Goal: Task Accomplishment & Management: Manage account settings

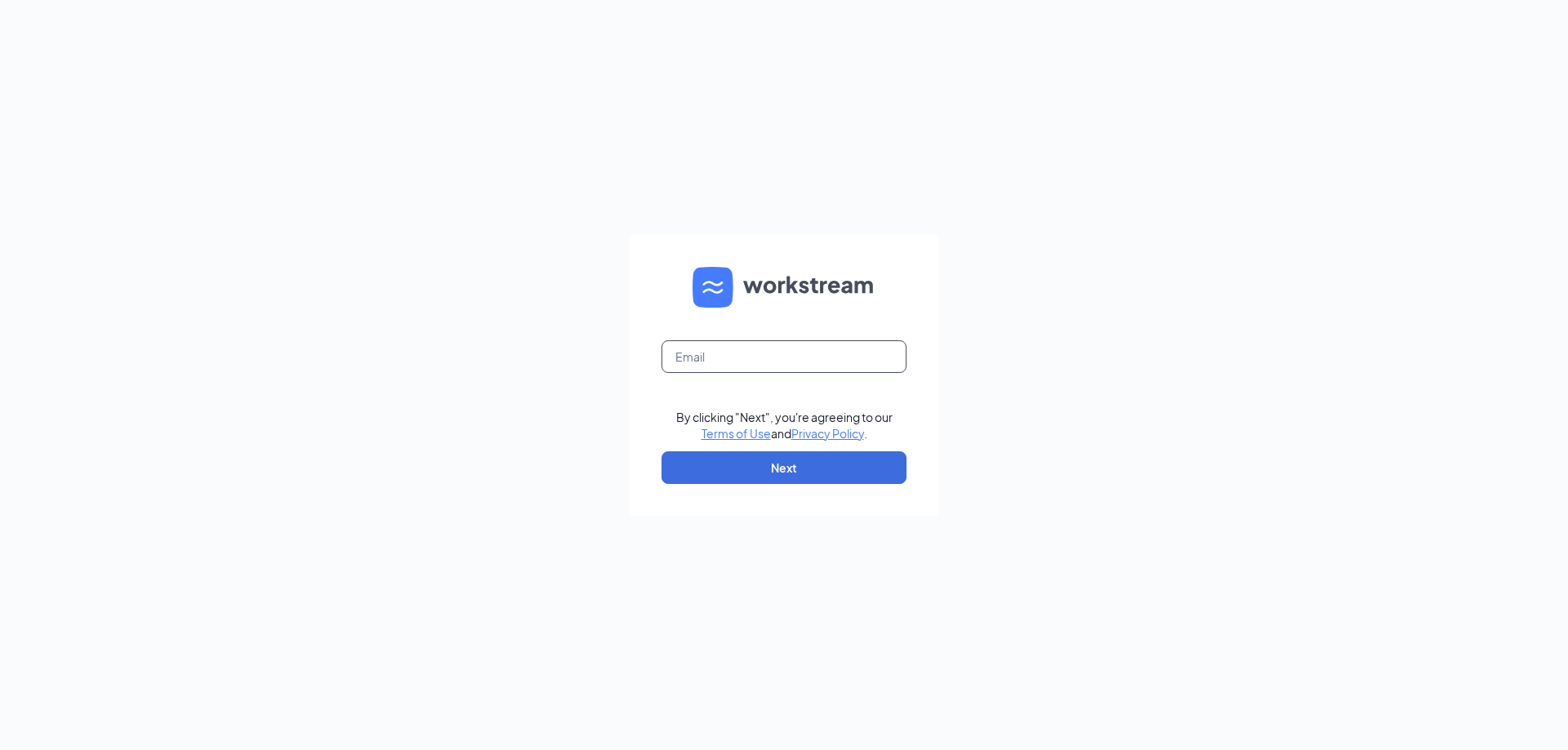
click at [771, 355] on input "text" at bounding box center [784, 357] width 245 height 32
type input "acesconcord043@gmail.com"
click at [791, 470] on button "Next" at bounding box center [784, 467] width 245 height 32
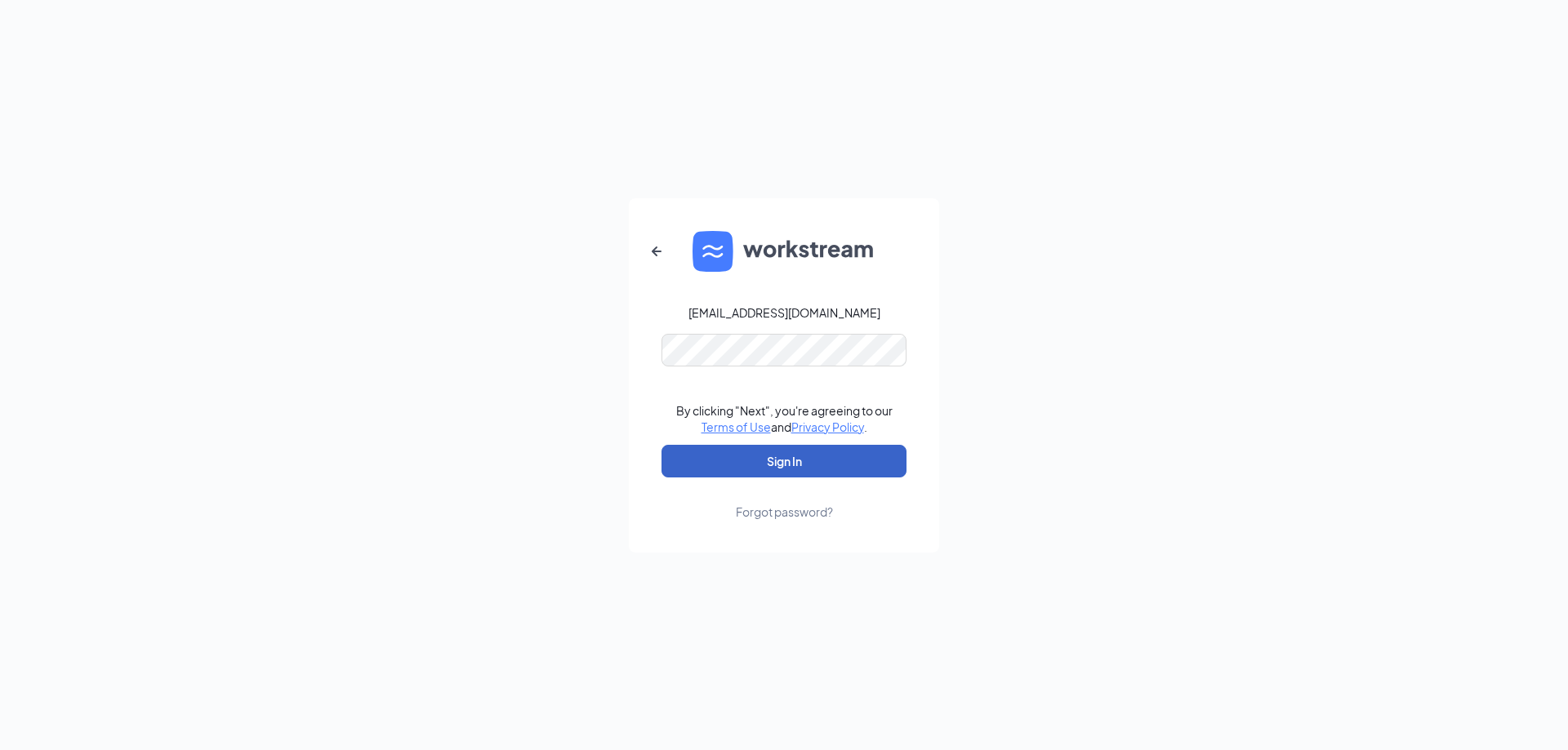
click at [783, 453] on button "Sign In" at bounding box center [784, 461] width 245 height 32
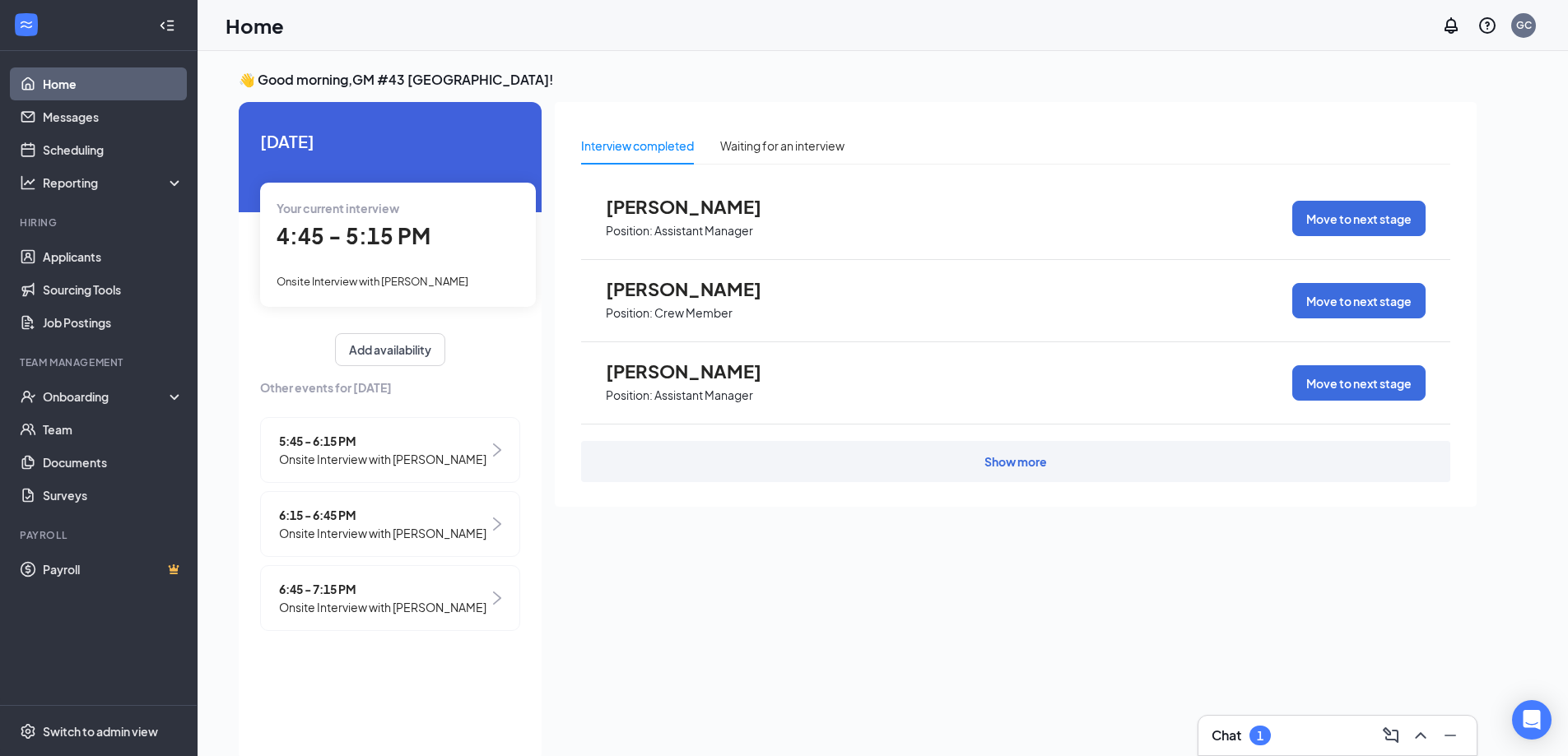
click at [865, 382] on div "[PERSON_NAME] Position: Assistant Manager Move to next stage" at bounding box center [1016, 383] width 869 height 82
click at [708, 383] on div "[PERSON_NAME] Position: Assistant Manager" at bounding box center [696, 383] width 181 height 46
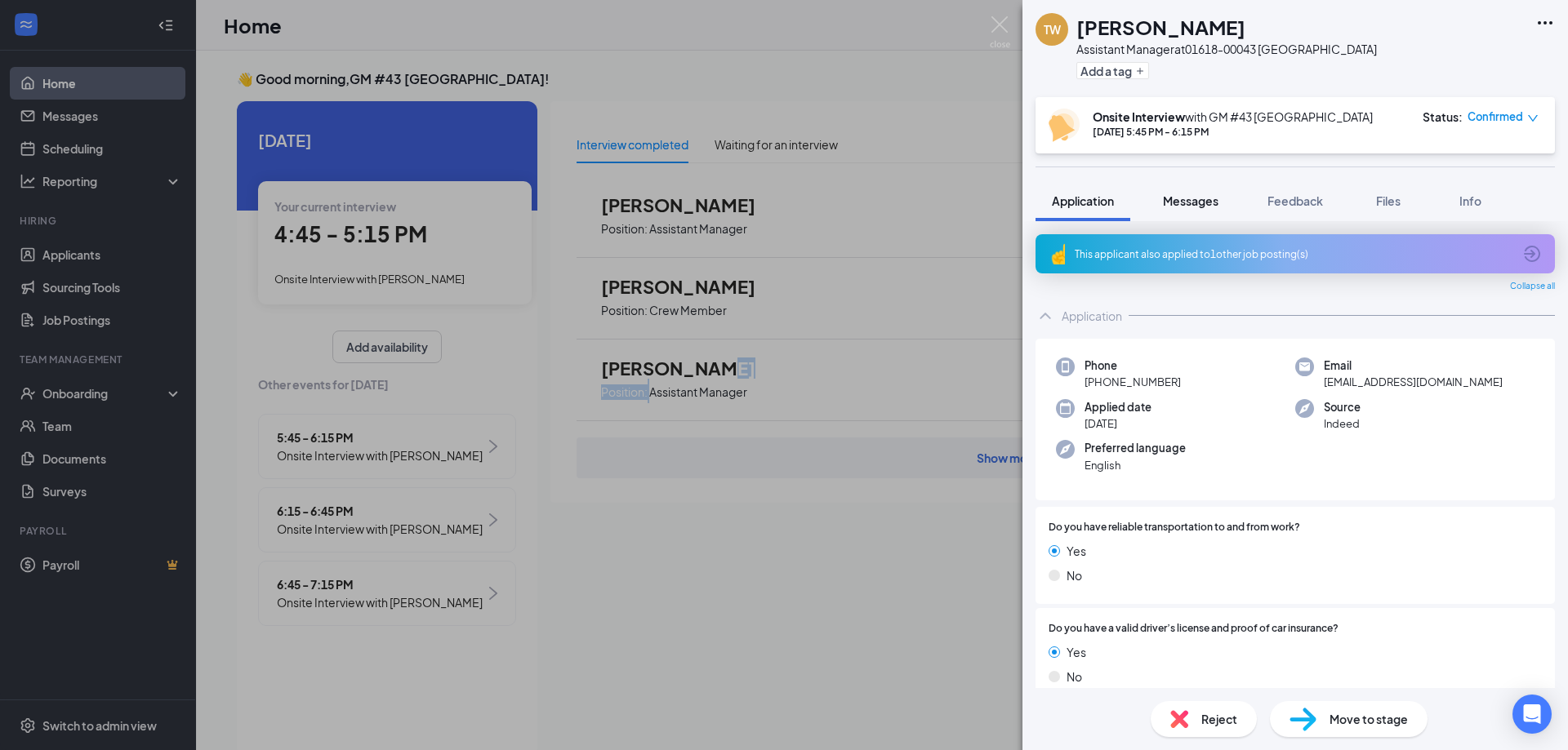
click at [1174, 199] on span "Messages" at bounding box center [1190, 201] width 55 height 15
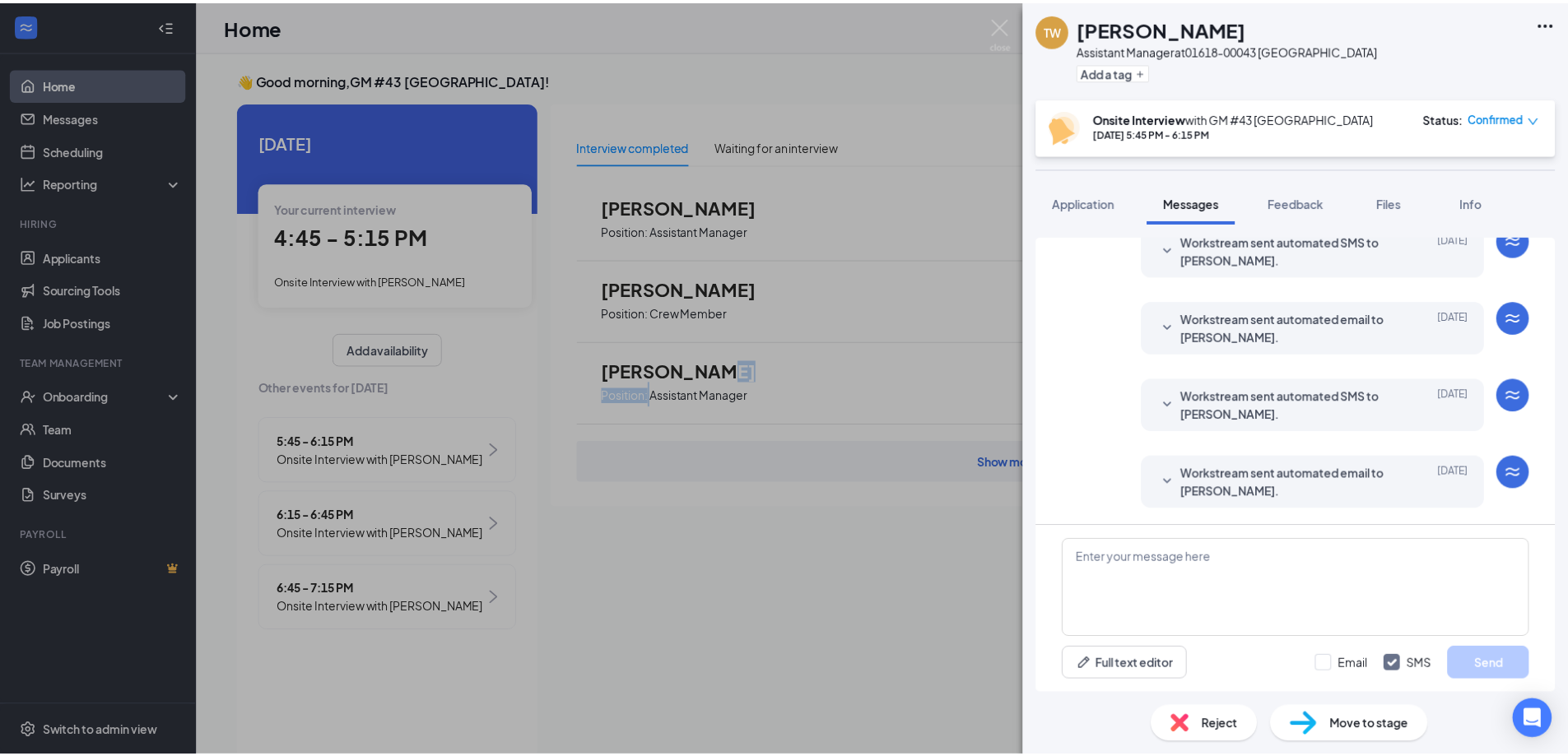
scroll to position [430, 0]
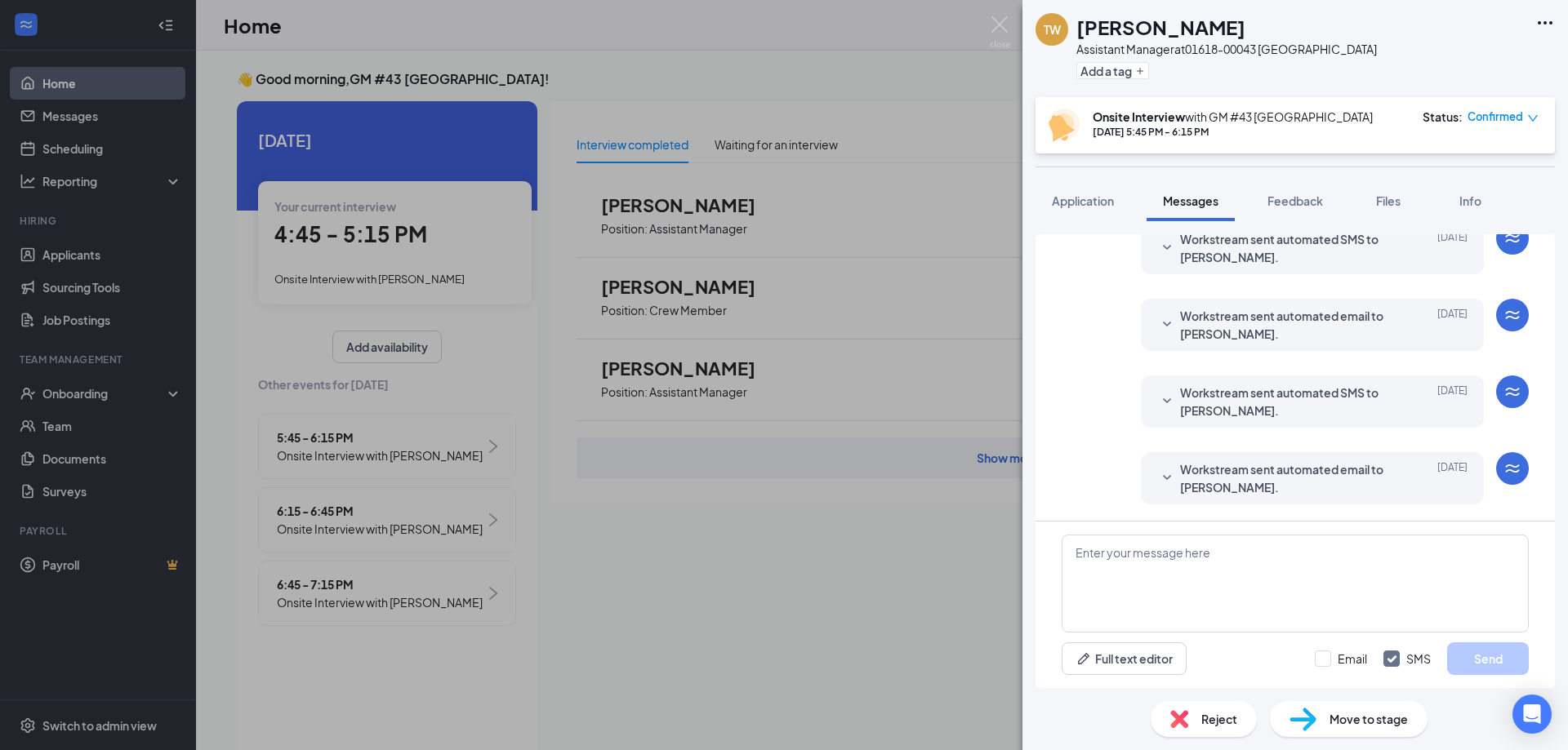
click at [1218, 715] on span "Reject" at bounding box center [1219, 719] width 36 height 18
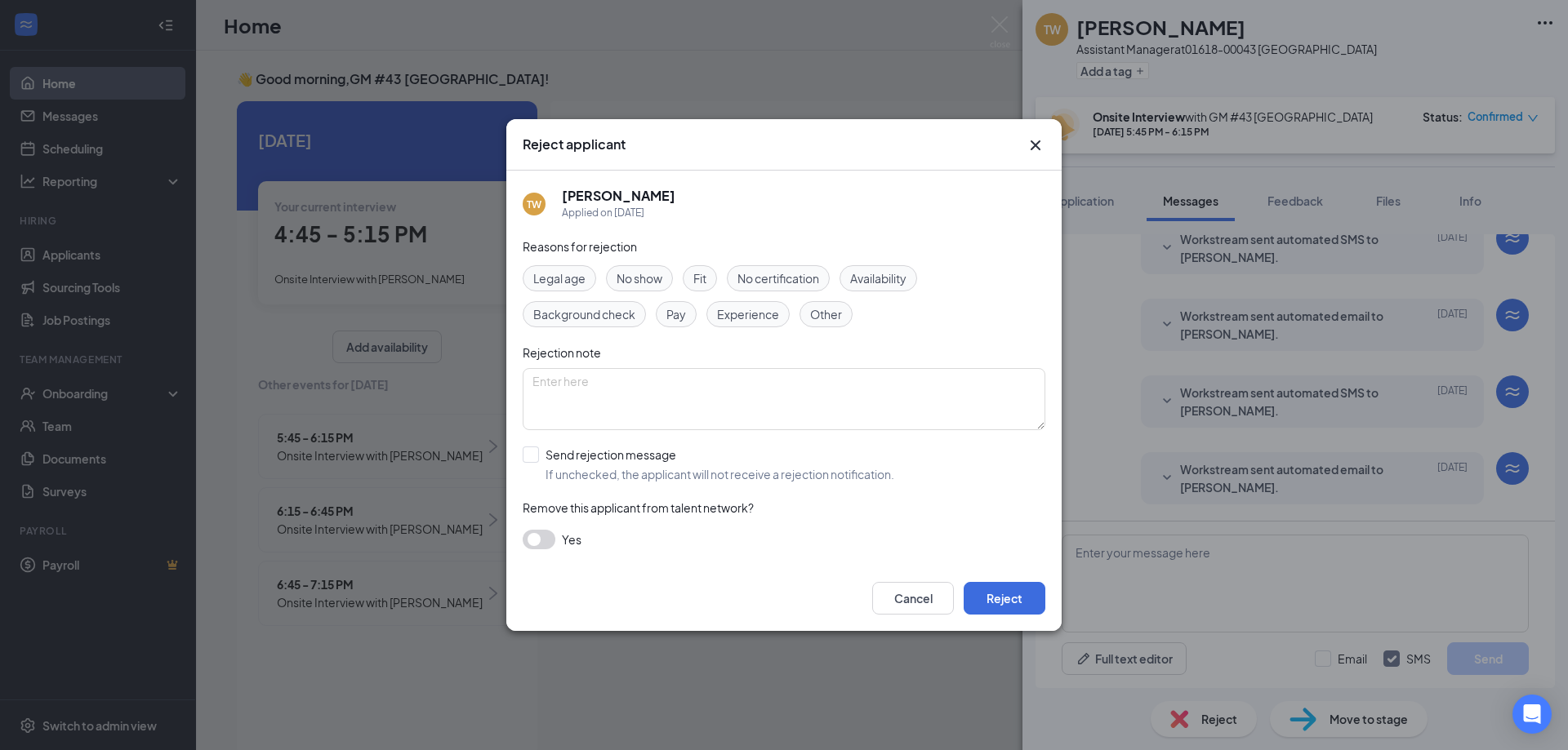
click at [1191, 720] on div "Reject applicant TW [PERSON_NAME] Applied on [DATE] Reasons for rejection Legal…" at bounding box center [784, 375] width 1568 height 750
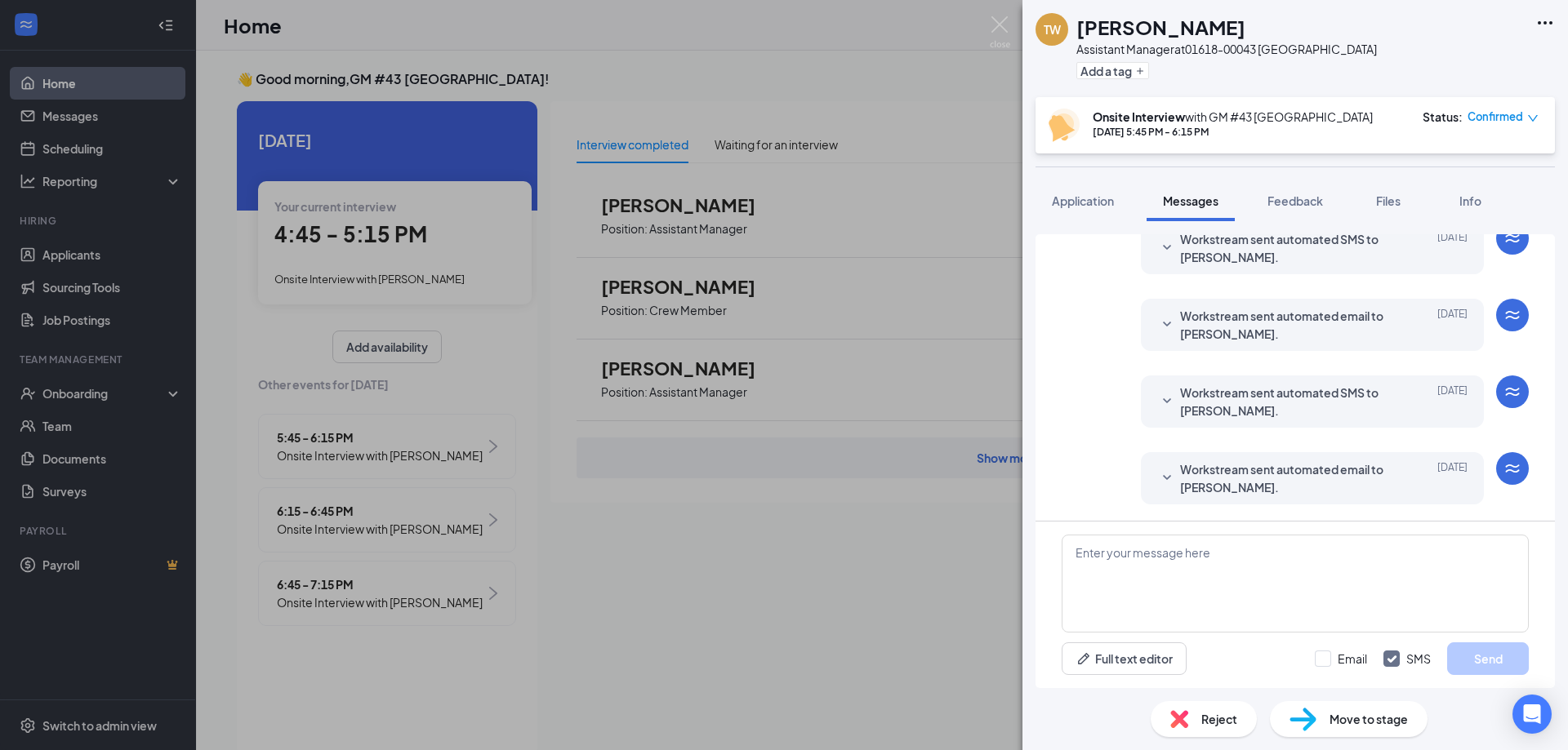
click at [1185, 718] on img at bounding box center [1179, 719] width 18 height 18
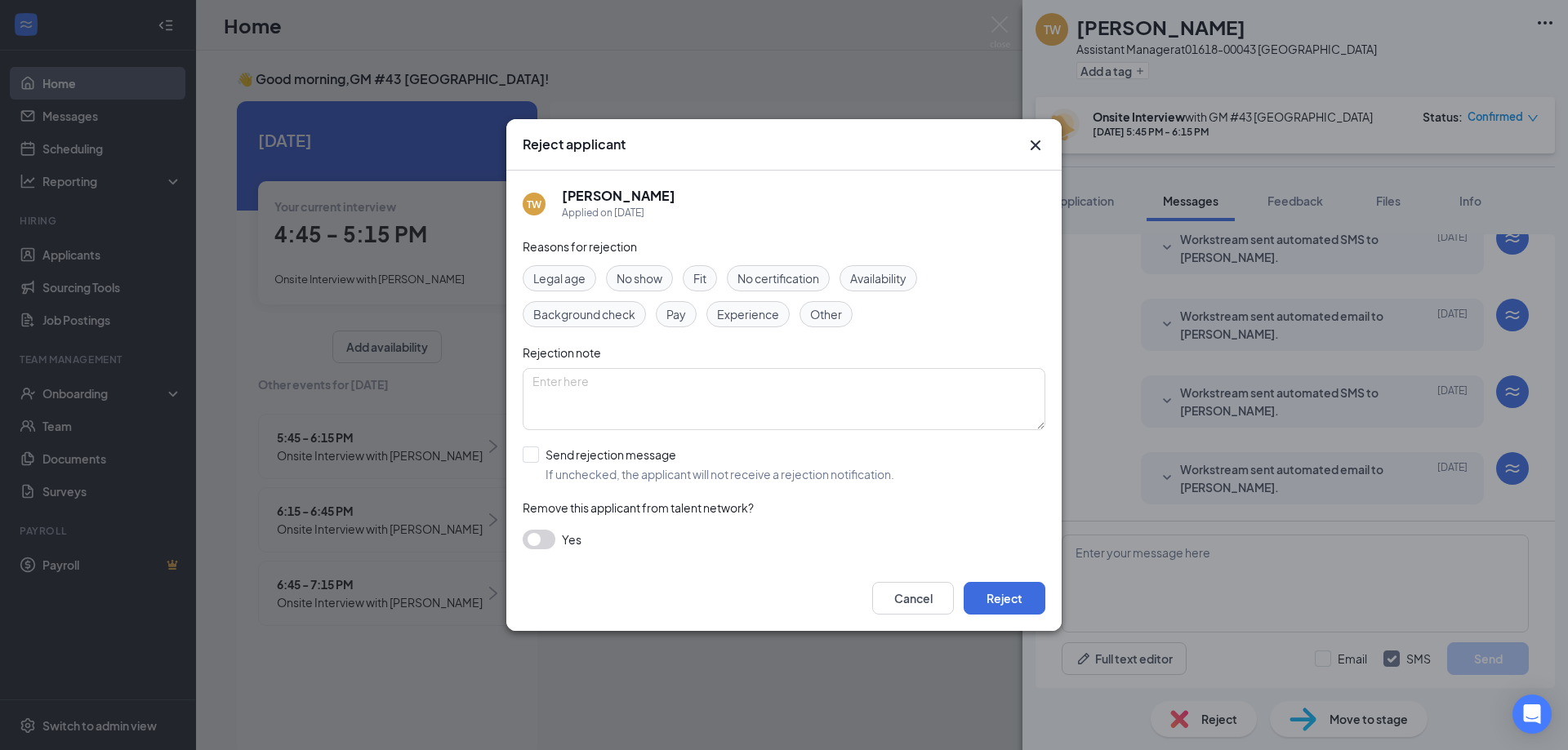
click at [1185, 718] on div "Reject applicant TW [PERSON_NAME] Applied on [DATE] Reasons for rejection Legal…" at bounding box center [784, 375] width 1568 height 750
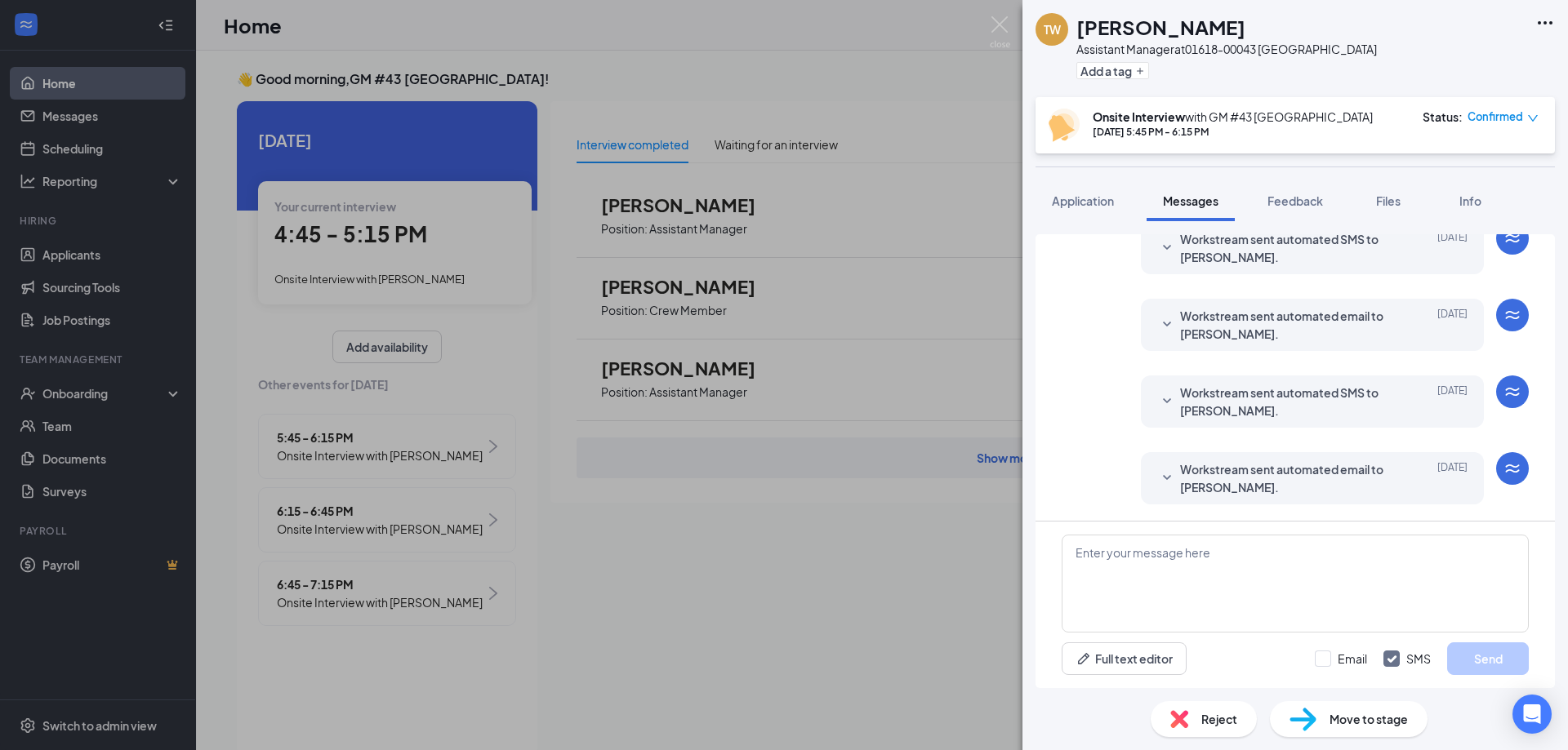
click at [1186, 720] on img at bounding box center [1179, 719] width 18 height 18
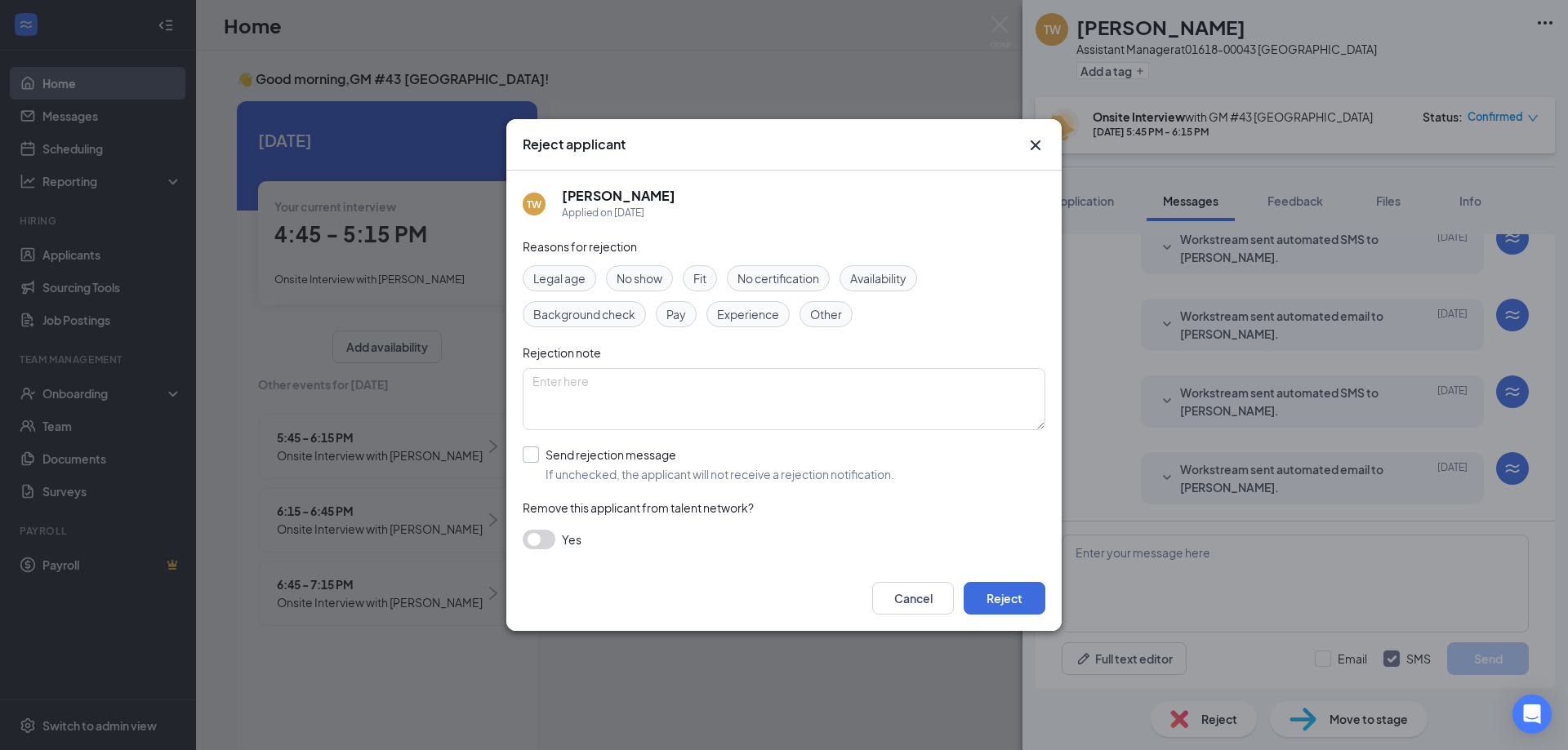
click at [543, 450] on input "Send rejection message If unchecked, the applicant will not receive a rejection…" at bounding box center [708, 464] width 372 height 36
checkbox input "true"
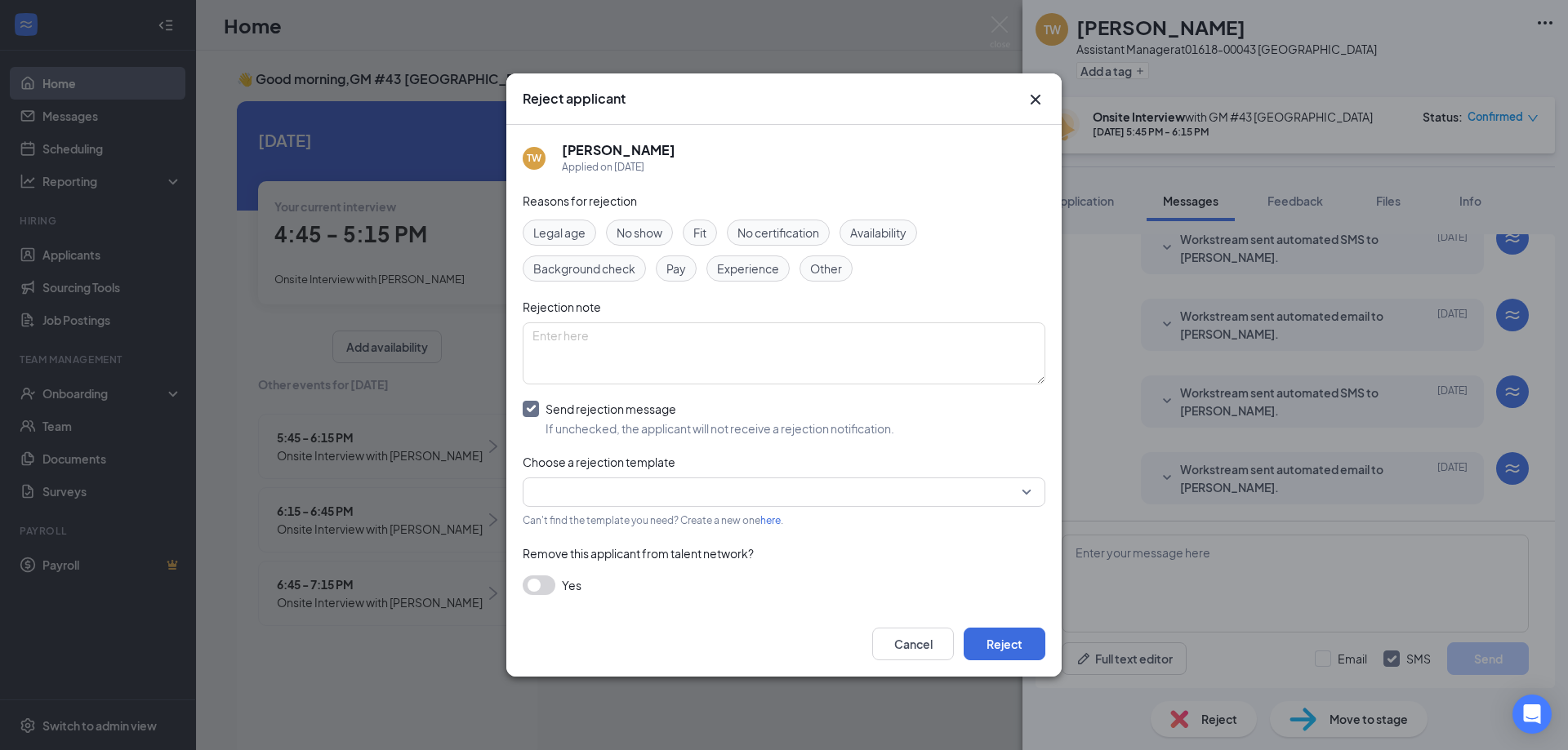
click at [845, 485] on input "search" at bounding box center [778, 492] width 492 height 28
click at [839, 541] on span "Template location - Crew Member - Rejection after phone interview- With future …" at bounding box center [773, 535] width 475 height 18
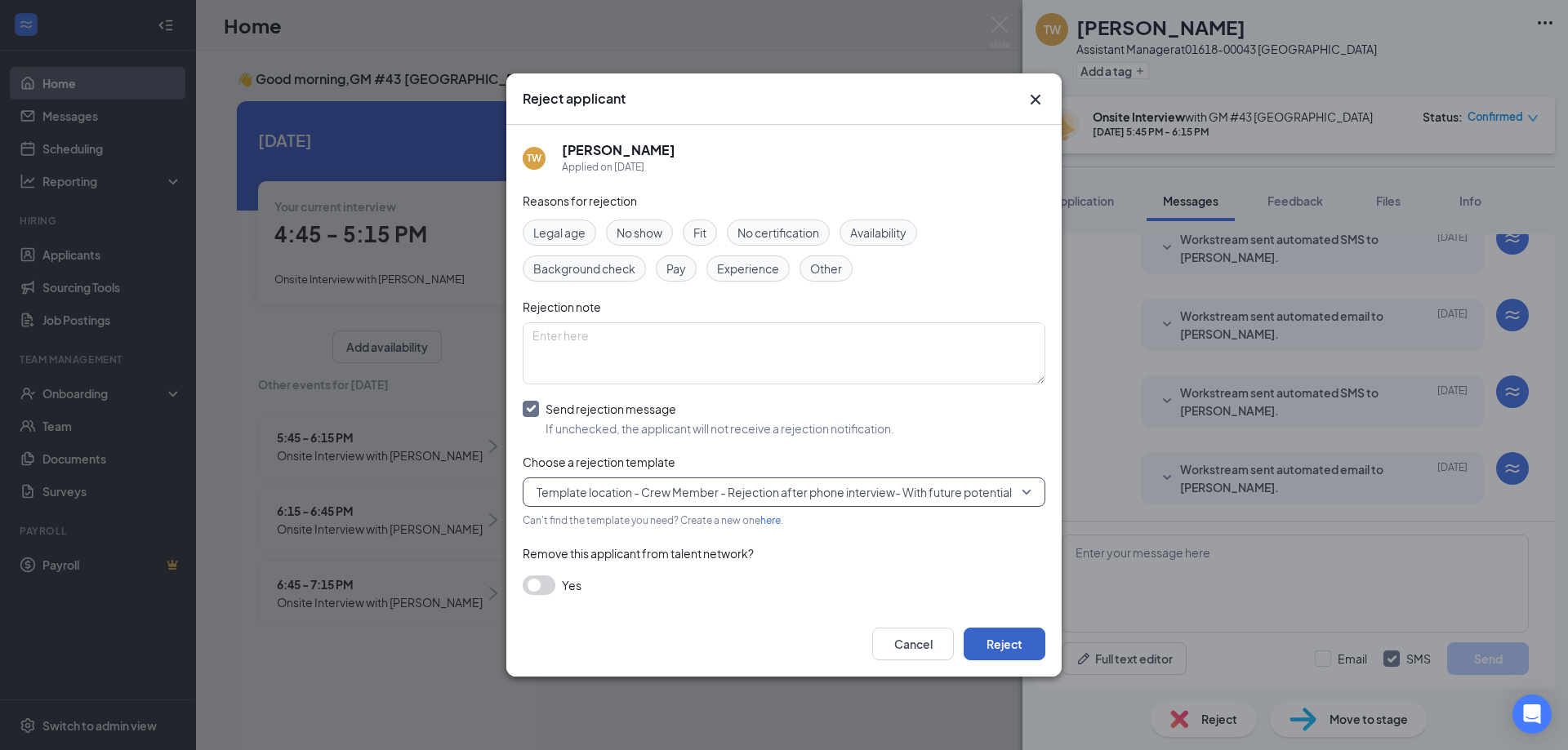
click at [997, 647] on button "Reject" at bounding box center [1004, 644] width 82 height 32
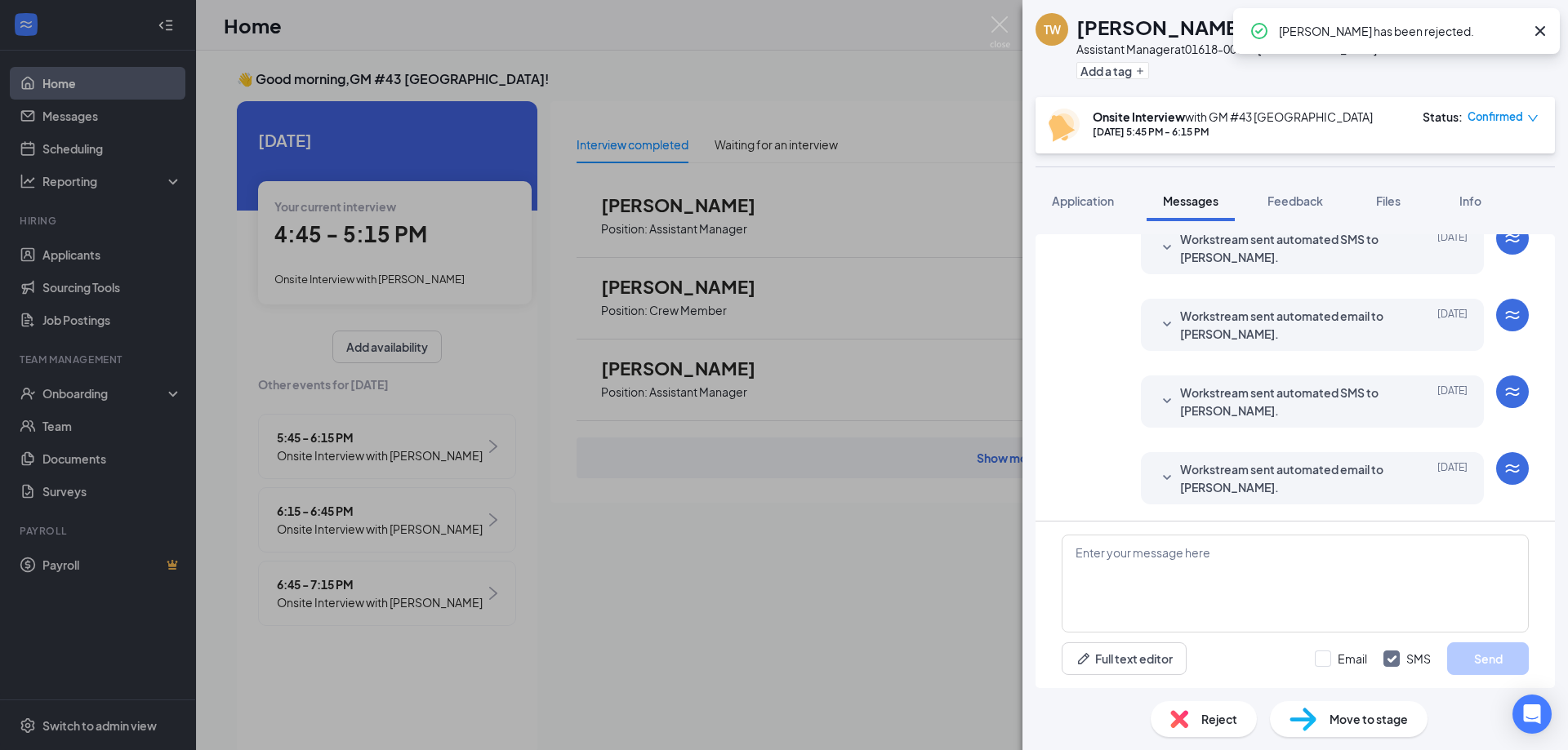
click at [1542, 34] on icon "Cross" at bounding box center [1540, 31] width 19 height 19
click at [1001, 23] on img at bounding box center [1000, 32] width 20 height 32
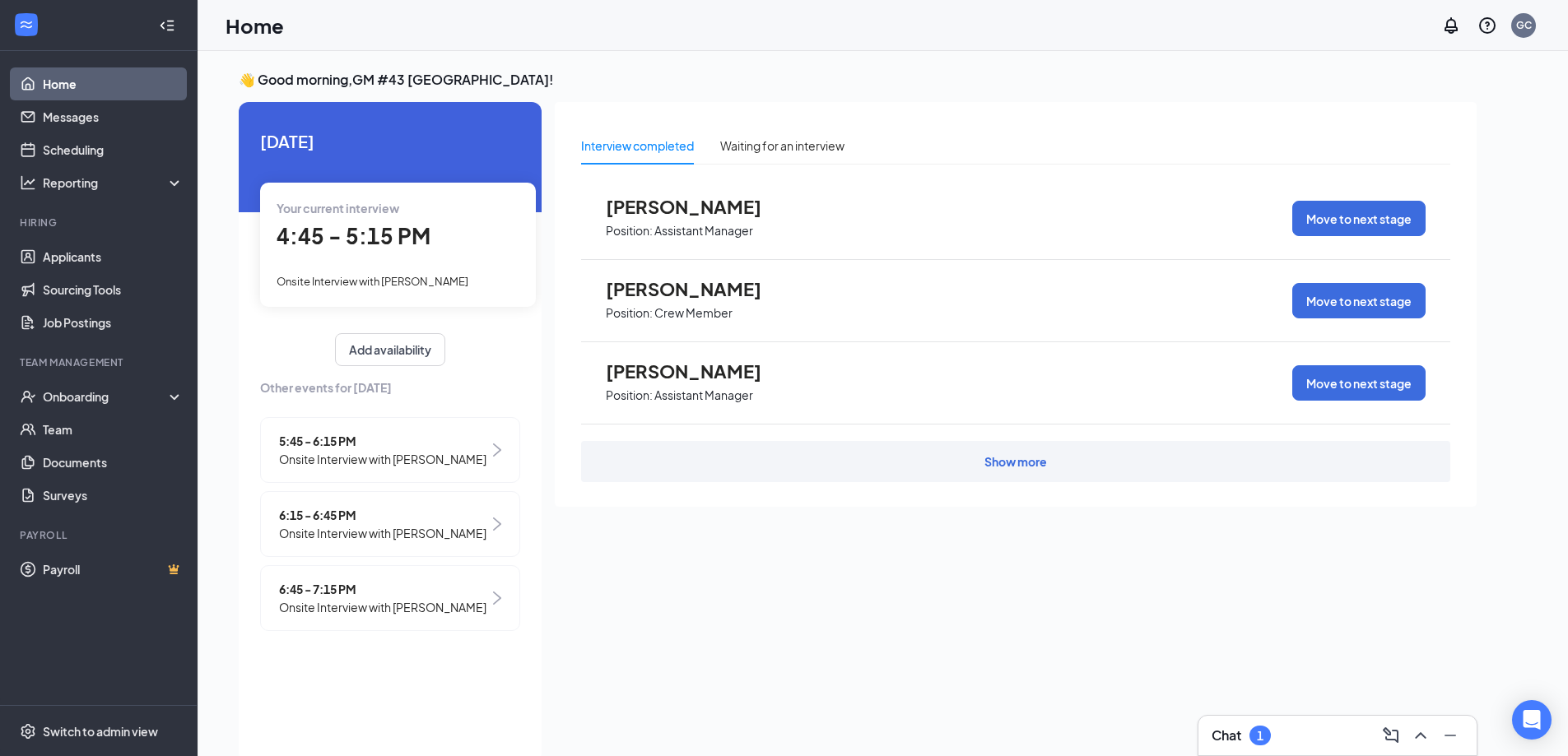
click at [1018, 456] on div "Show more" at bounding box center [1016, 462] width 63 height 17
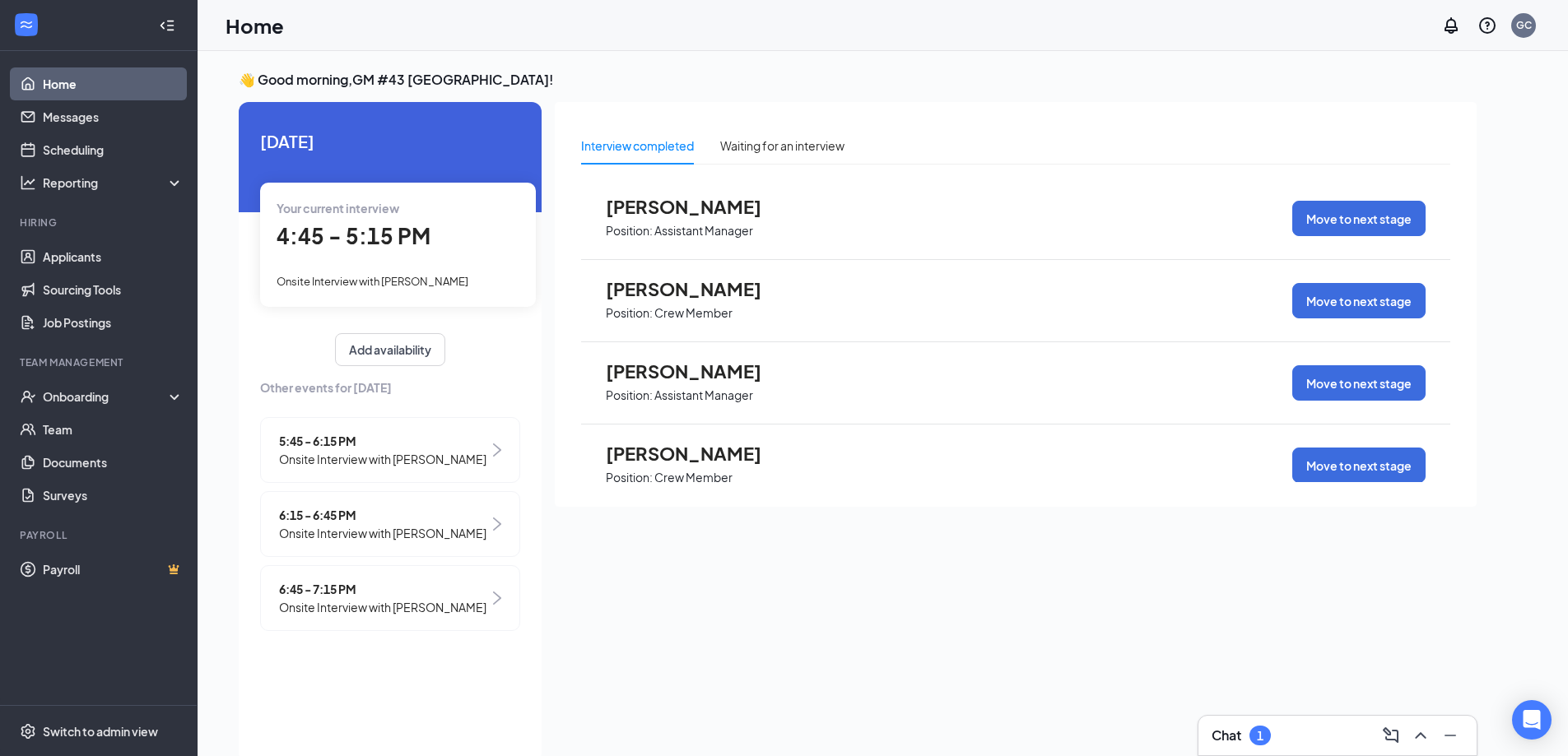
click at [711, 470] on p "Crew Member" at bounding box center [693, 478] width 79 height 16
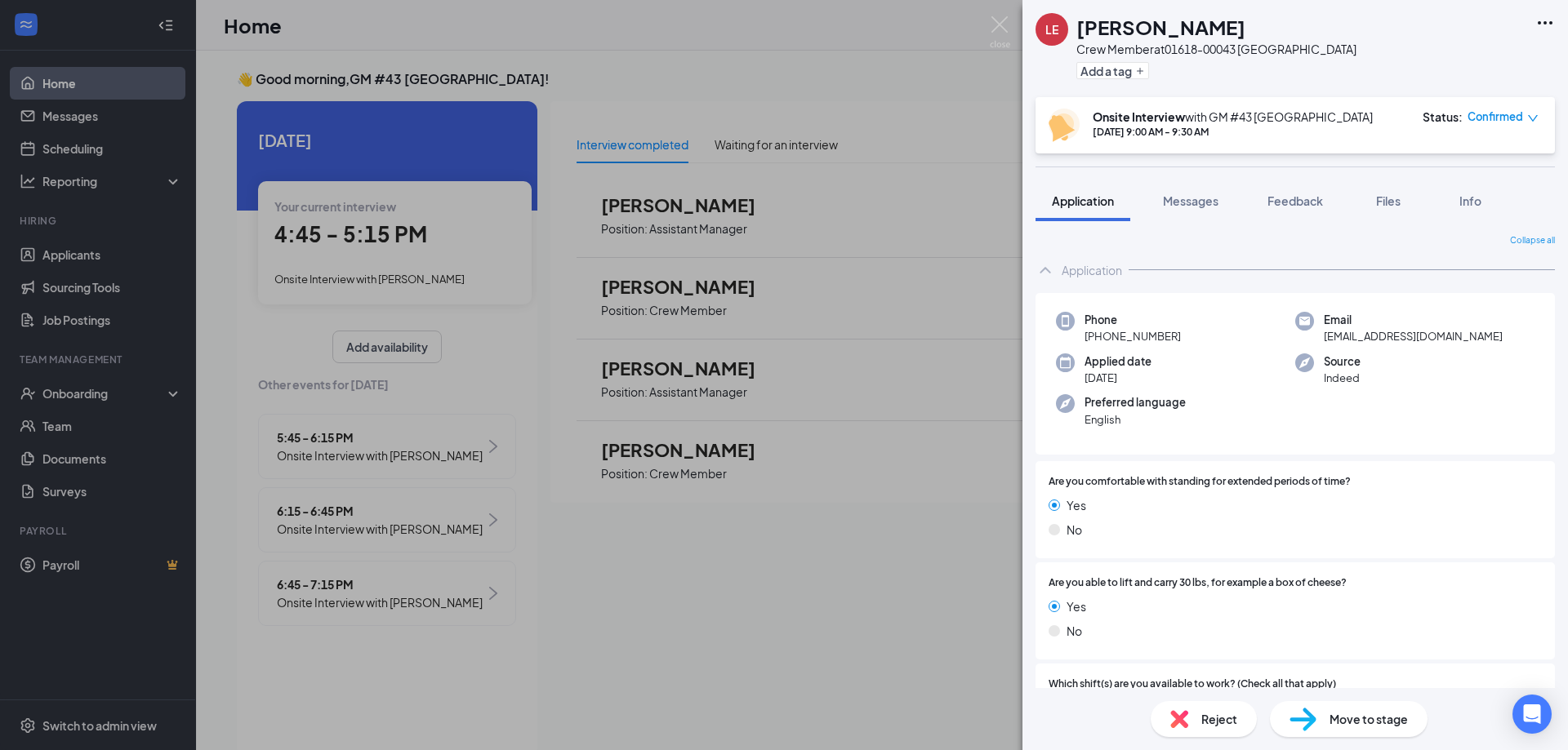
click at [1199, 724] on div "Reject" at bounding box center [1203, 719] width 106 height 36
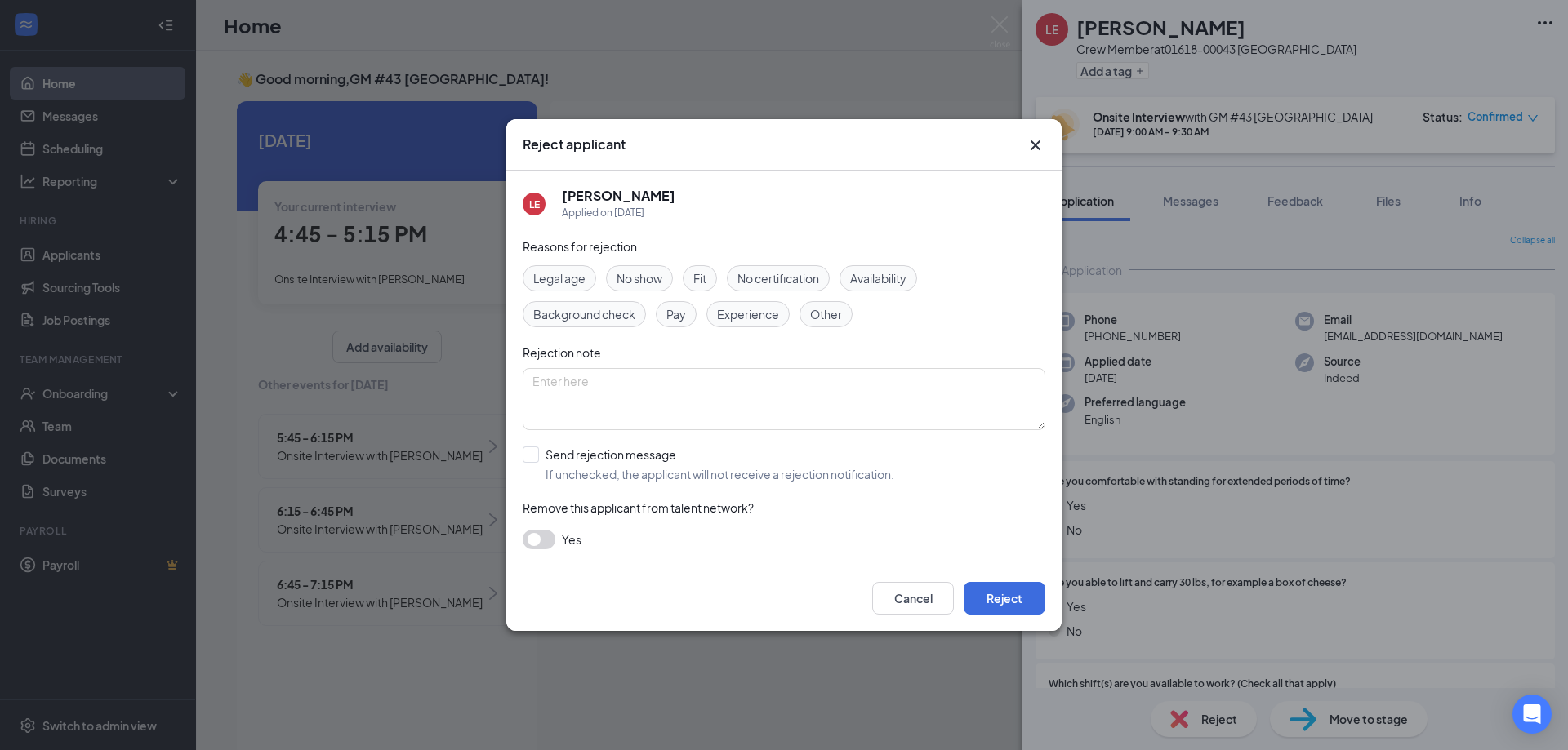
click at [651, 282] on span "No show" at bounding box center [640, 279] width 46 height 18
click at [544, 541] on button "button" at bounding box center [538, 540] width 32 height 19
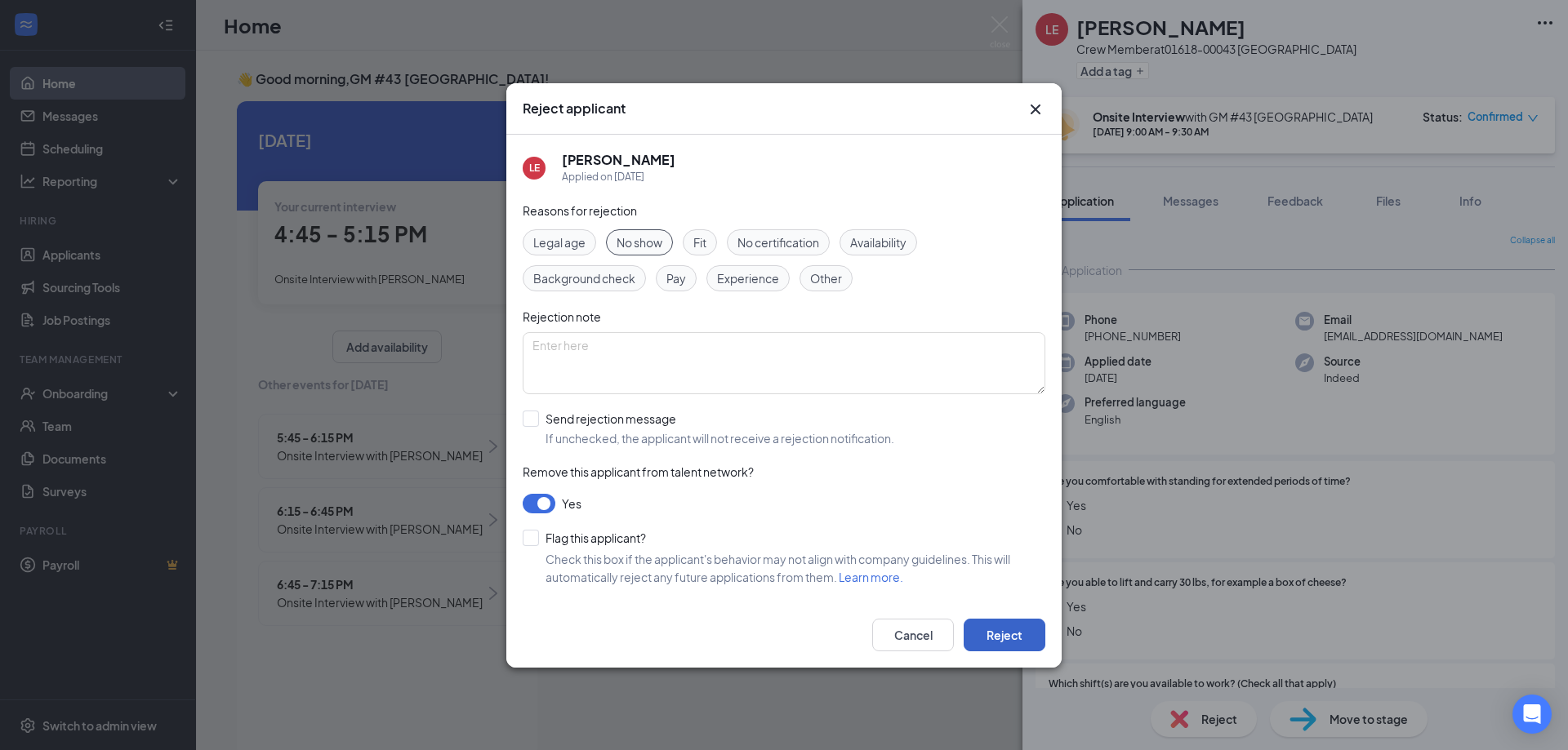
click at [990, 628] on button "Reject" at bounding box center [1004, 634] width 82 height 32
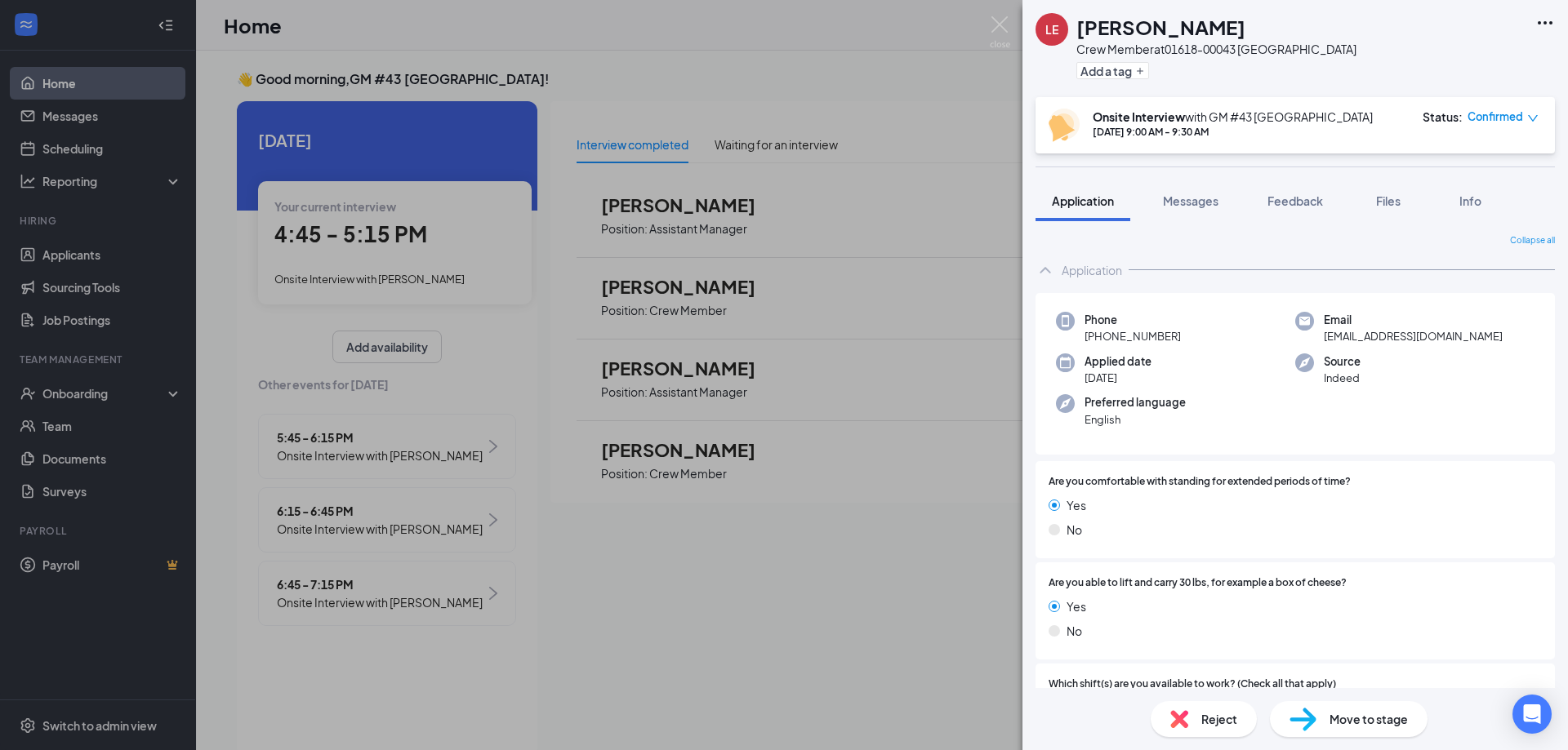
click at [1198, 726] on div "Reject" at bounding box center [1203, 719] width 106 height 36
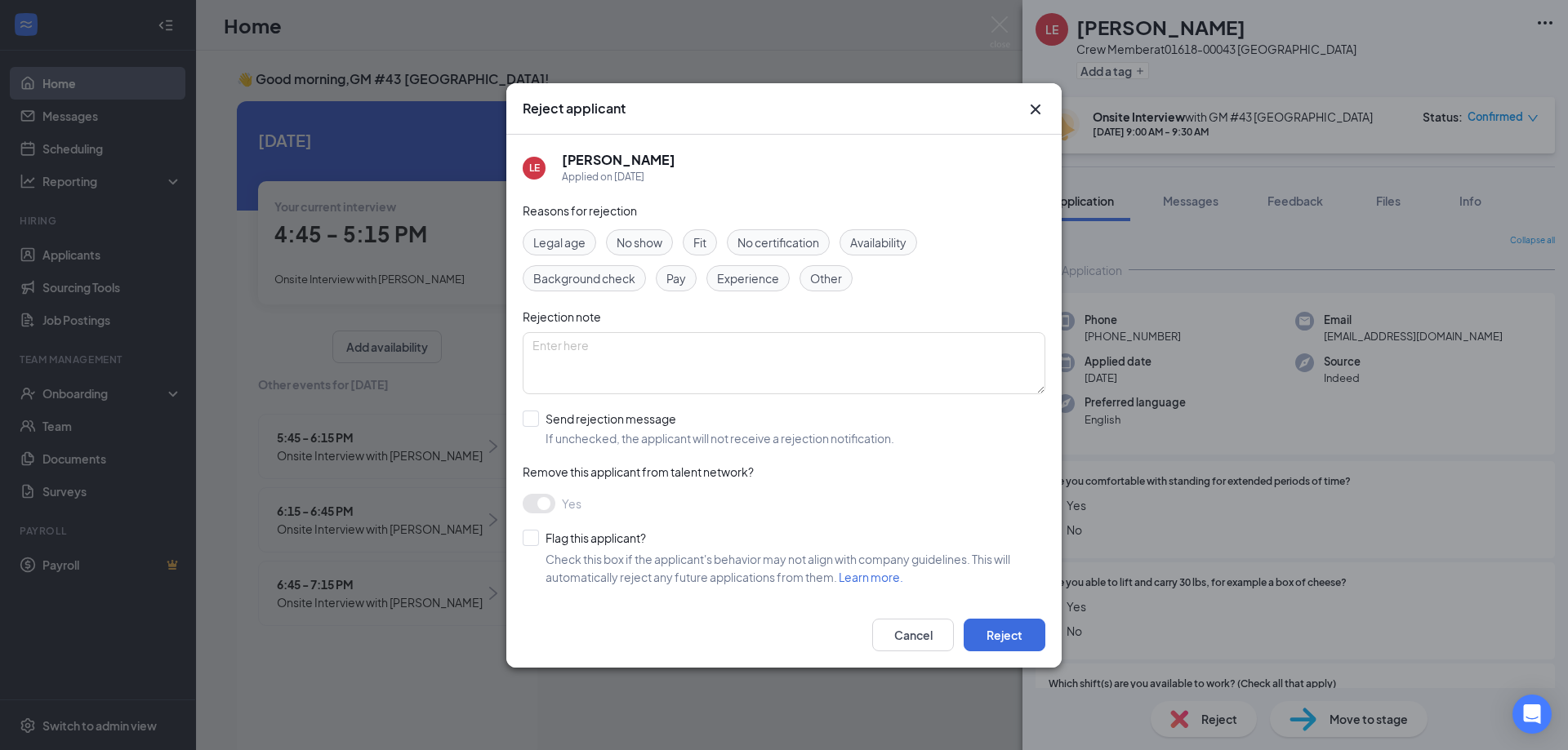
click at [649, 241] on span "No show" at bounding box center [640, 243] width 46 height 18
click at [597, 422] on input "Send rejection message If unchecked, the applicant will not receive a rejection…" at bounding box center [708, 428] width 372 height 36
checkbox input "true"
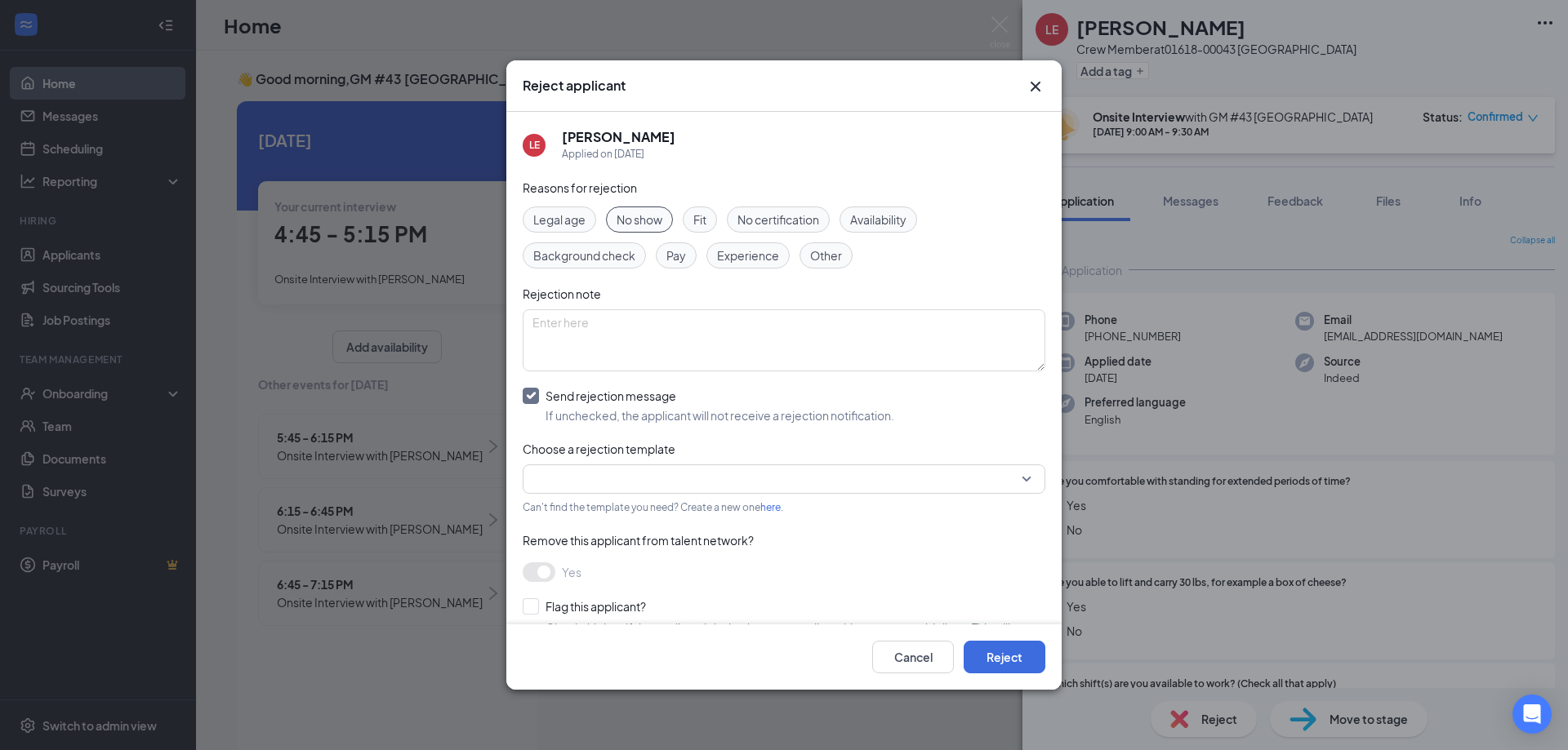
click at [582, 478] on input "search" at bounding box center [778, 479] width 492 height 28
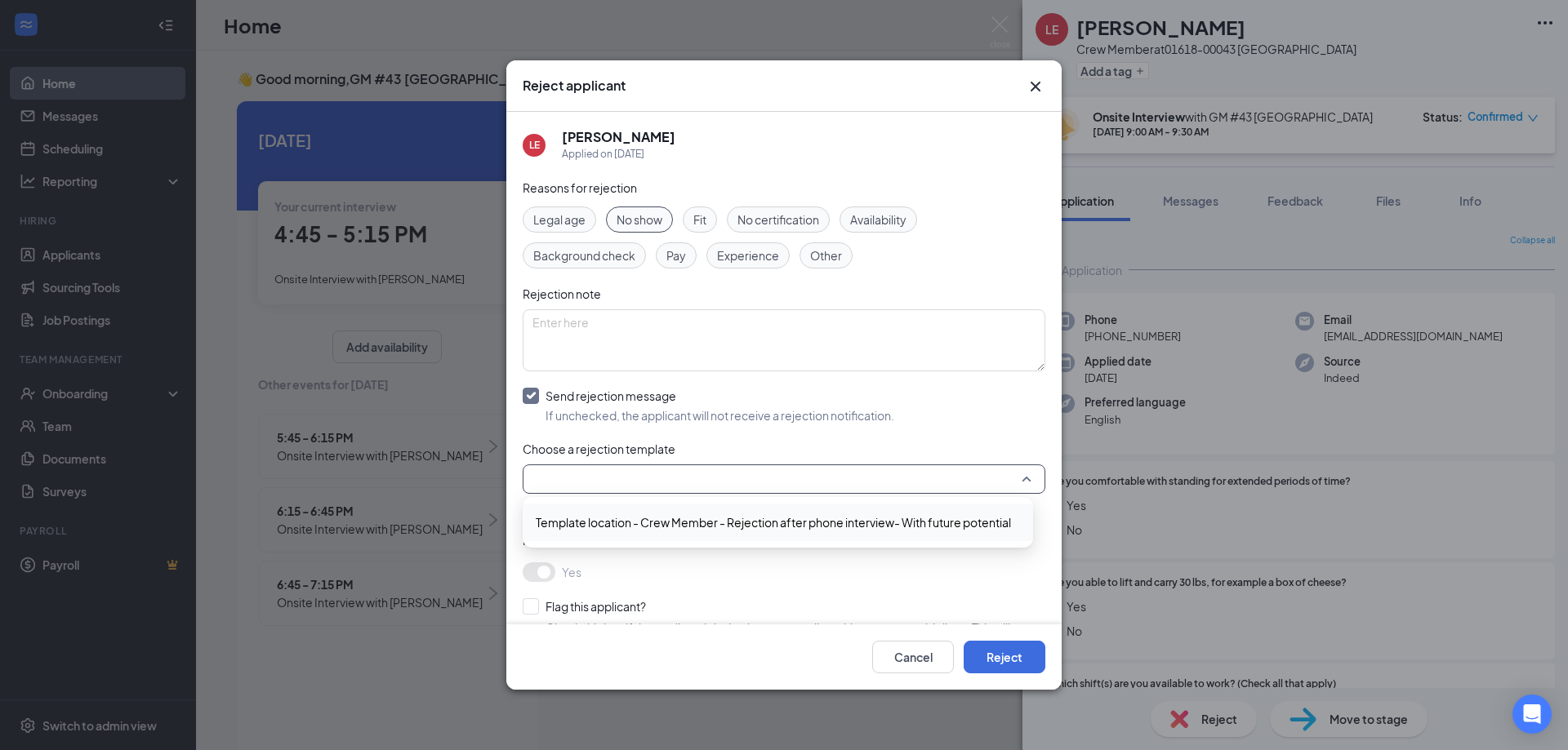
click at [603, 518] on span "Template location - Crew Member - Rejection after phone interview- With future …" at bounding box center [773, 522] width 475 height 18
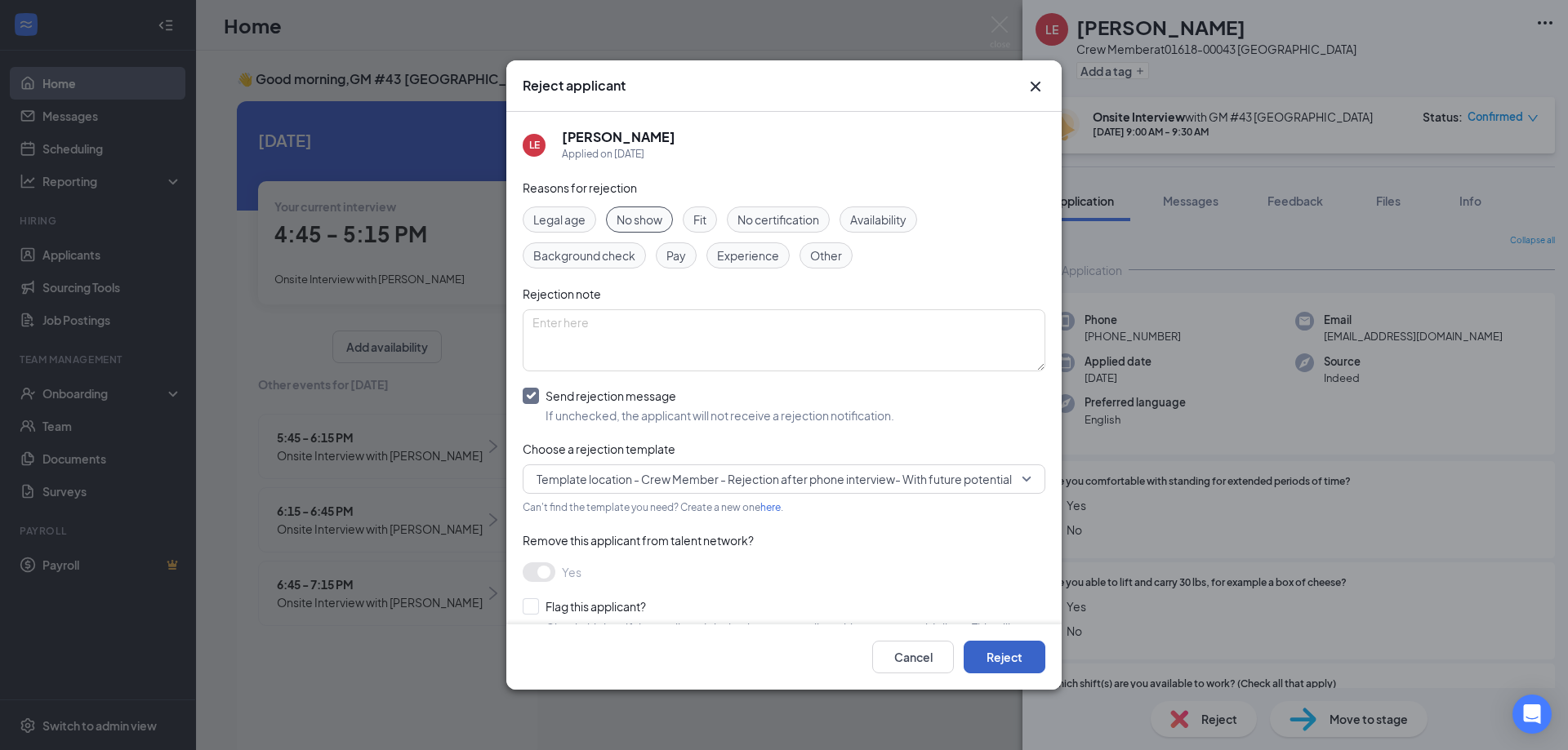
click at [1003, 650] on button "Reject" at bounding box center [1004, 657] width 82 height 32
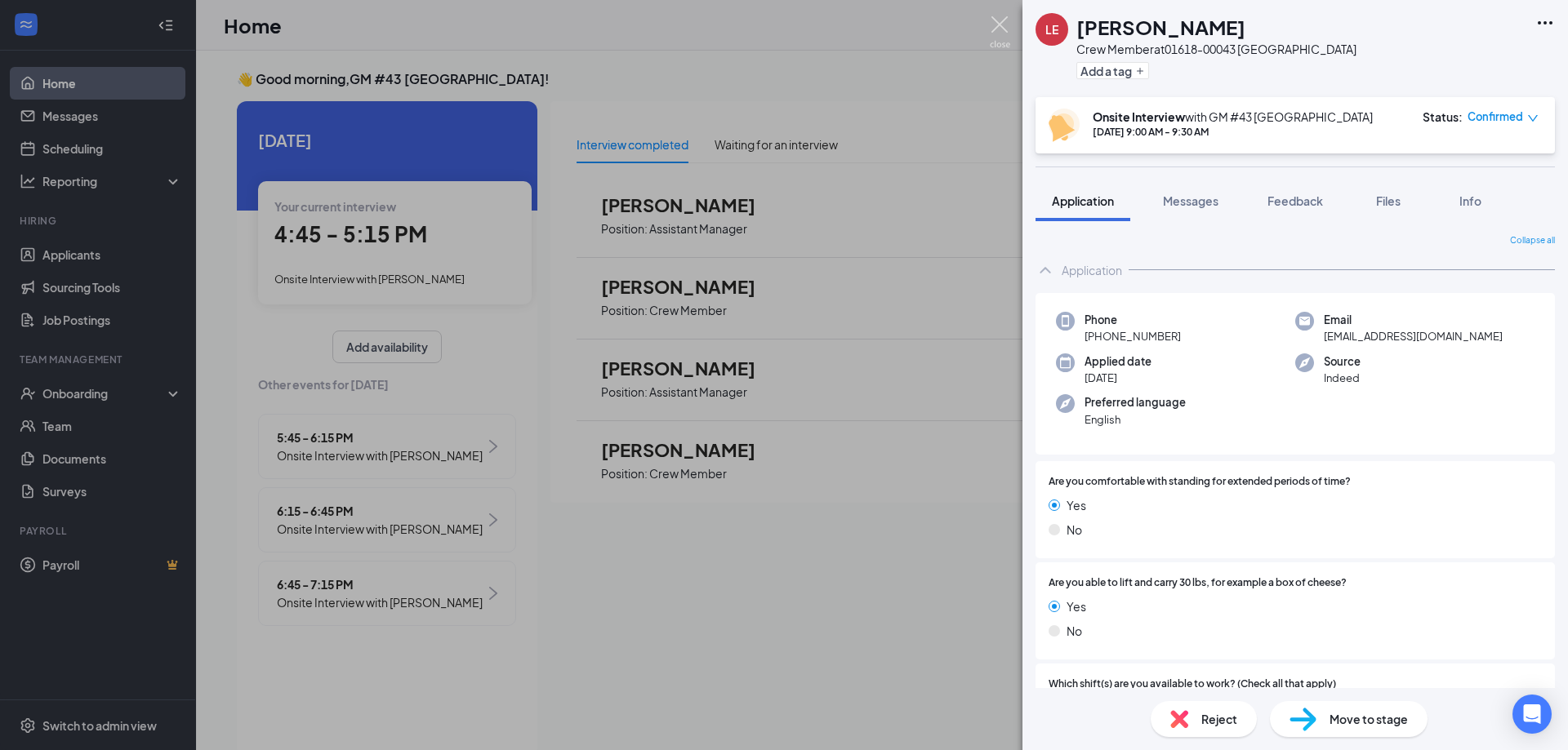
click at [1002, 21] on img at bounding box center [1000, 32] width 20 height 32
